Goal: Transaction & Acquisition: Download file/media

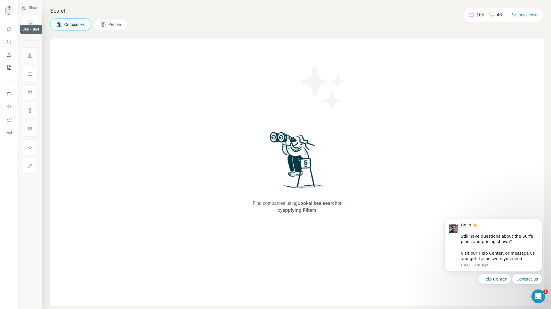
click at [6, 30] on button "Quick start" at bounding box center [9, 29] width 9 height 10
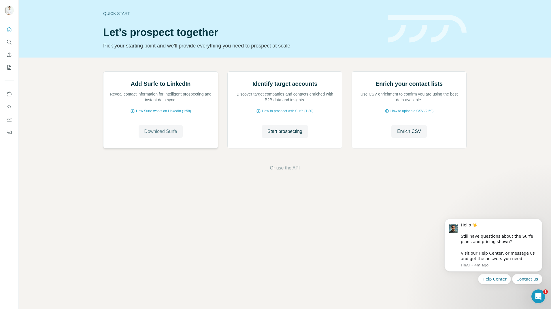
click at [161, 135] on span "Download Surfe" at bounding box center [160, 131] width 33 height 7
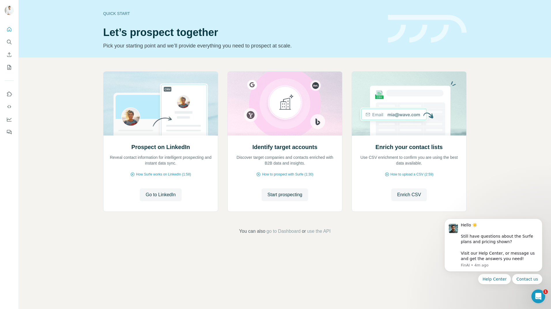
click at [519, 138] on div "Prospect on LinkedIn Reveal contact information for intelligent prospecting and…" at bounding box center [285, 153] width 532 height 191
